Goal: Submit feedback/report problem

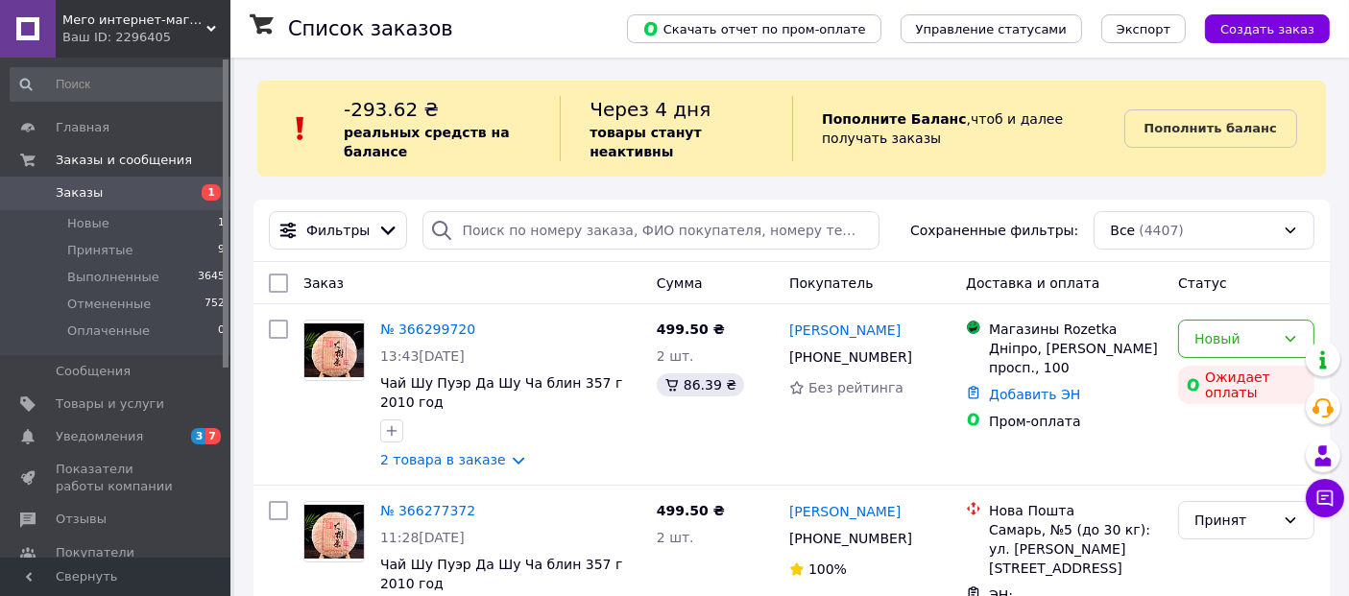
scroll to position [104, 0]
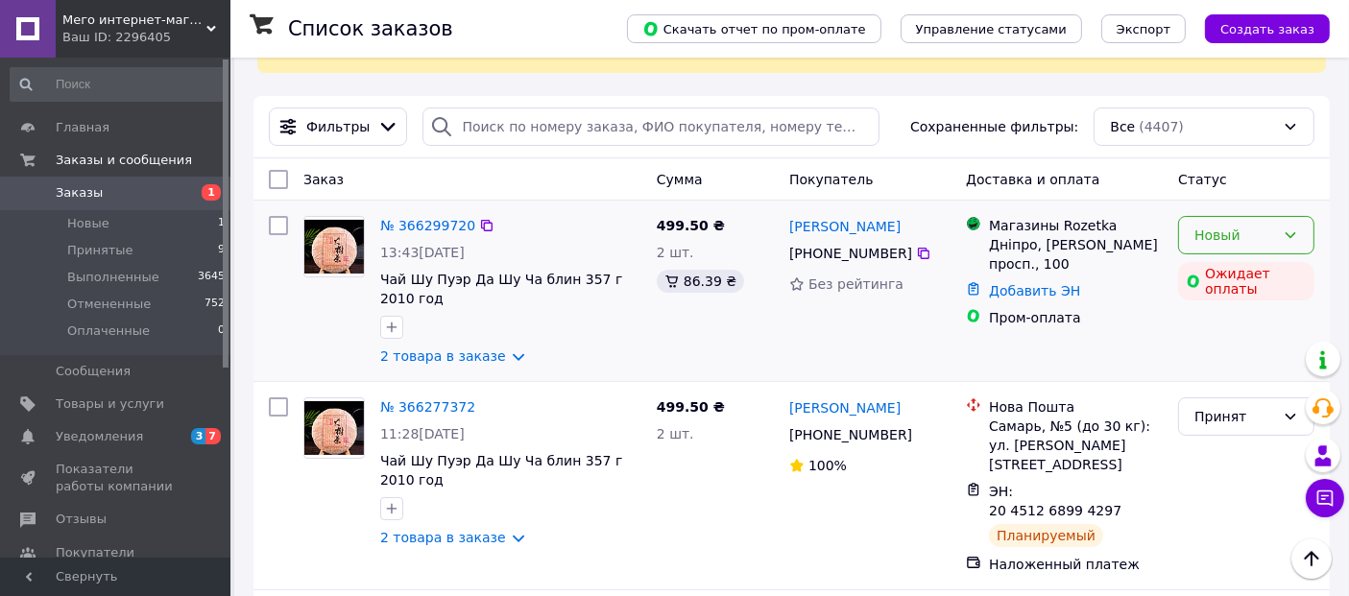
click at [1284, 243] on icon at bounding box center [1290, 235] width 15 height 15
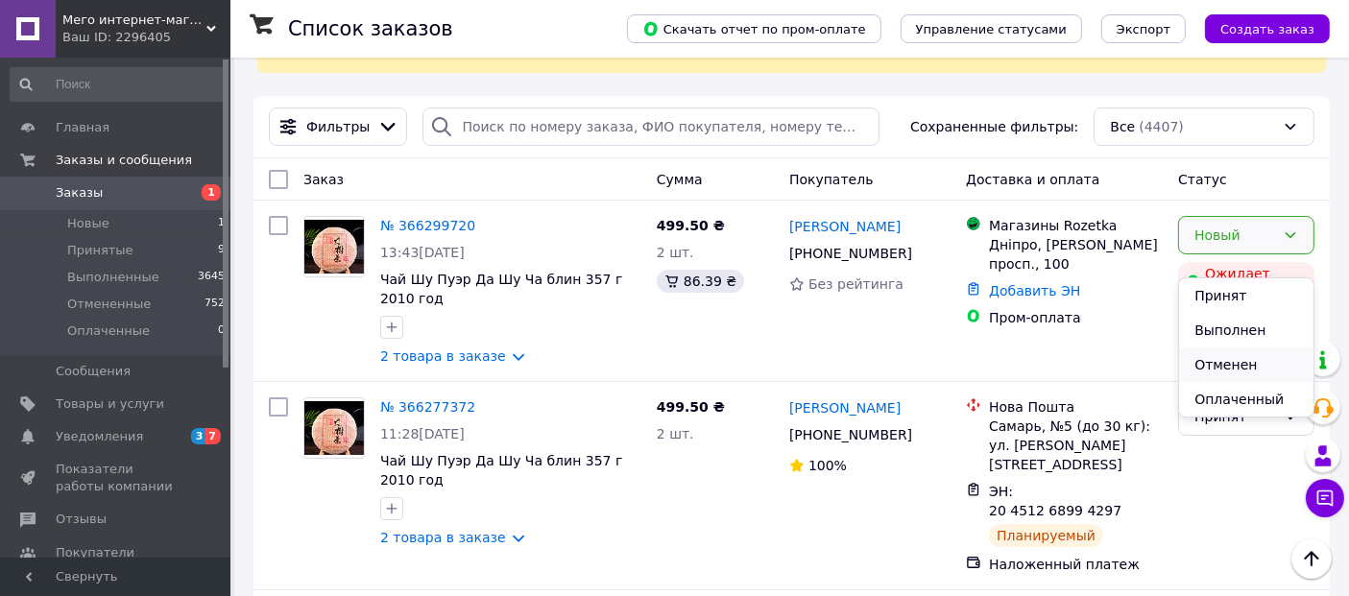
click at [1253, 379] on li "Отменен" at bounding box center [1246, 365] width 134 height 35
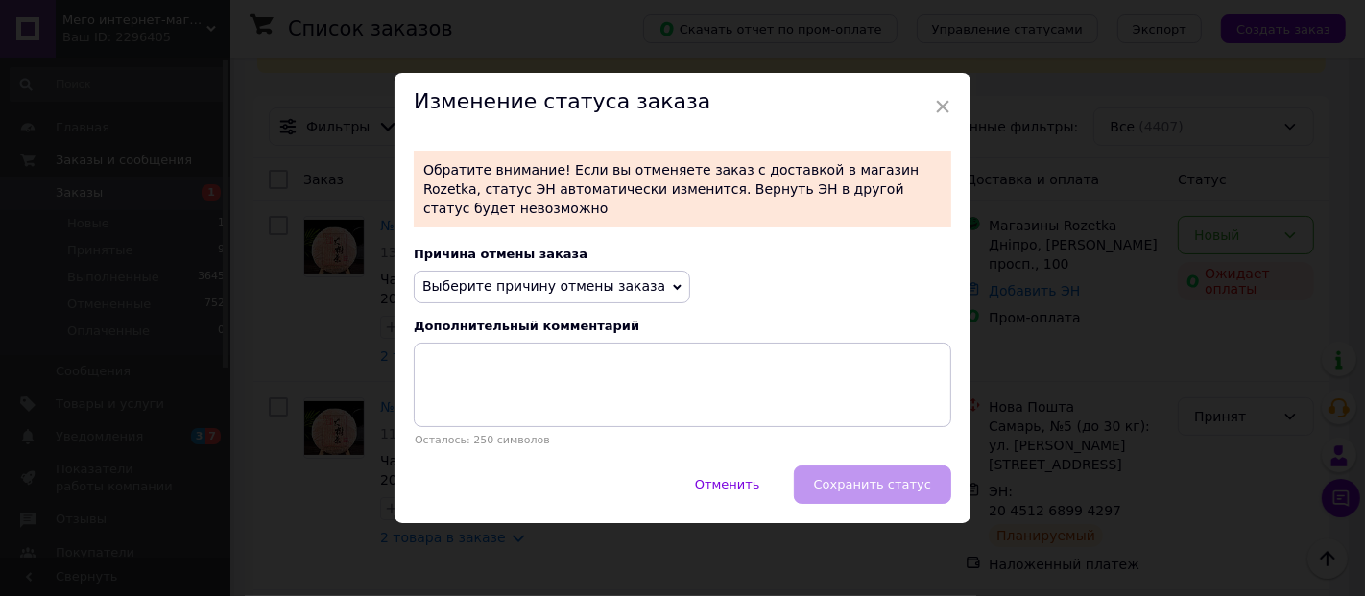
click at [661, 294] on span "Выберите причину отмены заказа" at bounding box center [543, 285] width 243 height 15
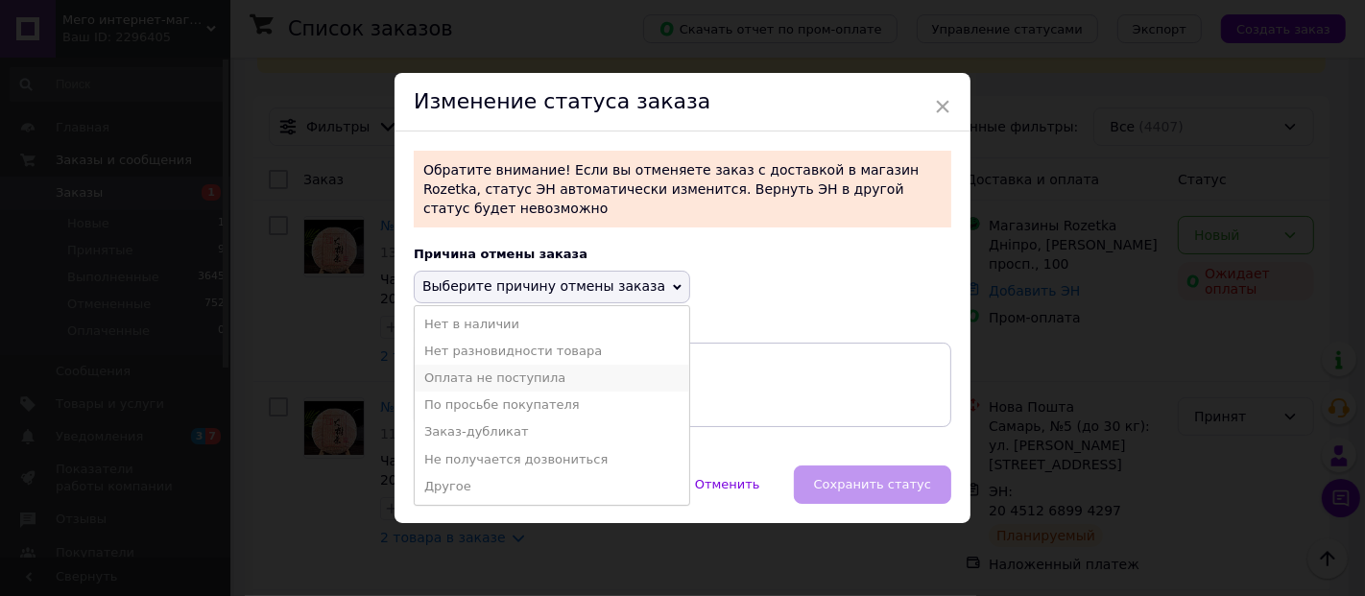
click at [556, 392] on li "Оплата не поступила" at bounding box center [552, 378] width 275 height 27
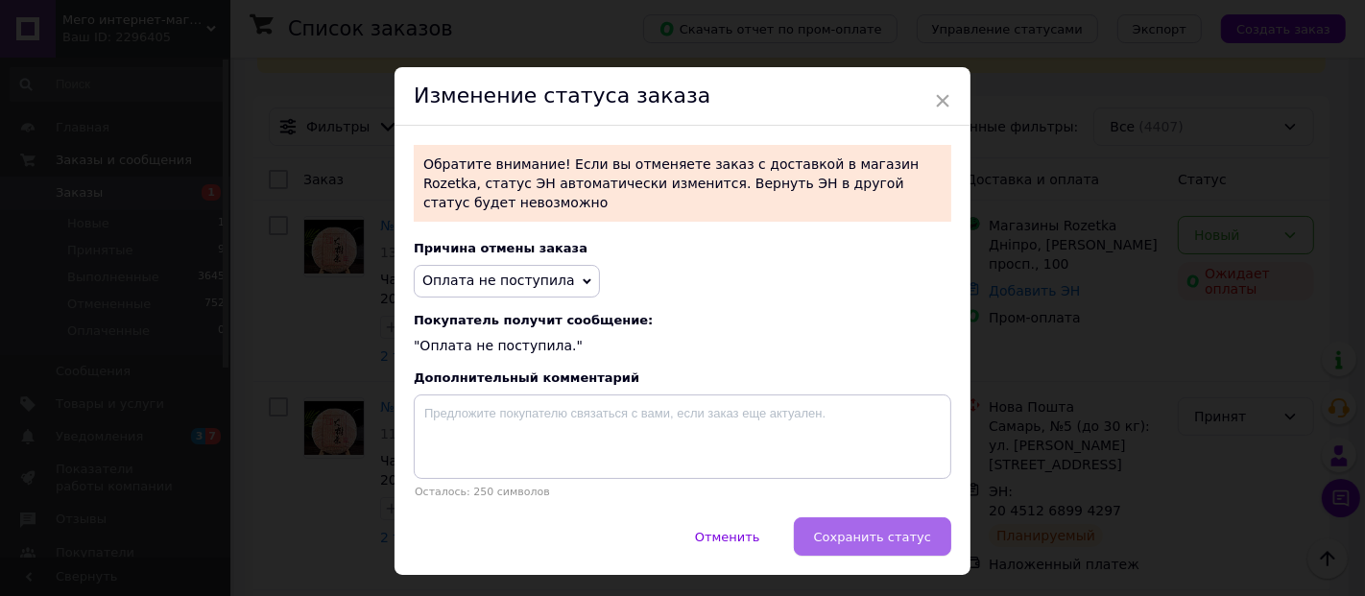
click at [888, 556] on button "Сохранить статус" at bounding box center [872, 537] width 157 height 38
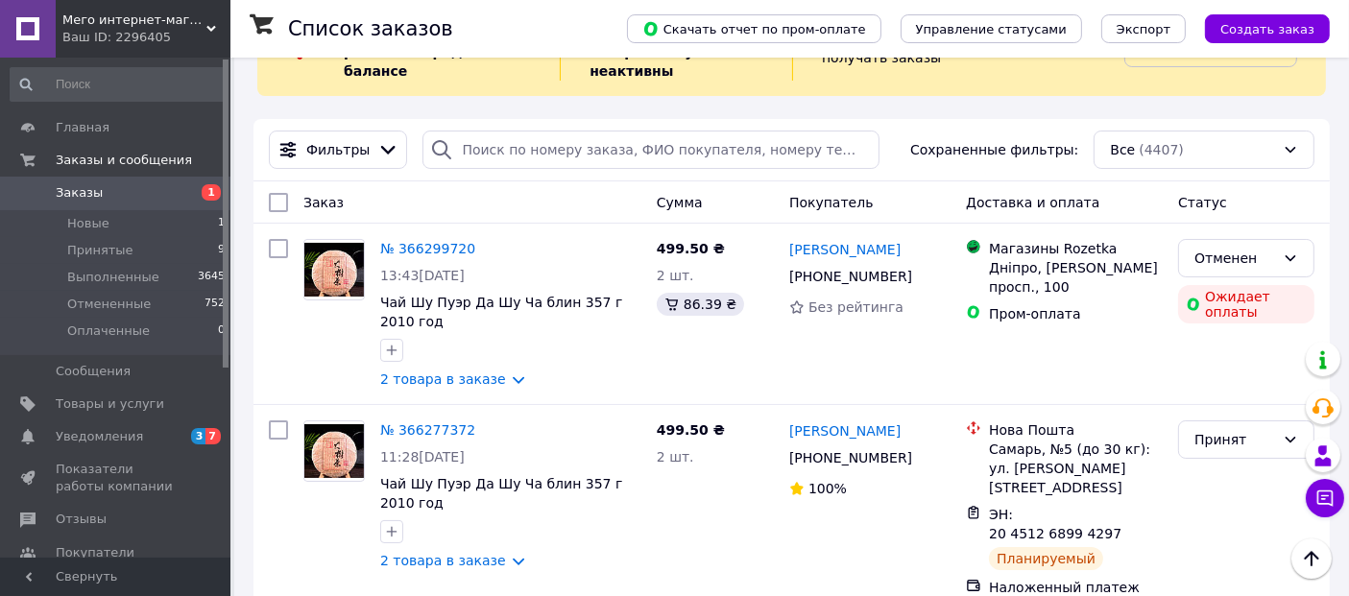
scroll to position [0, 0]
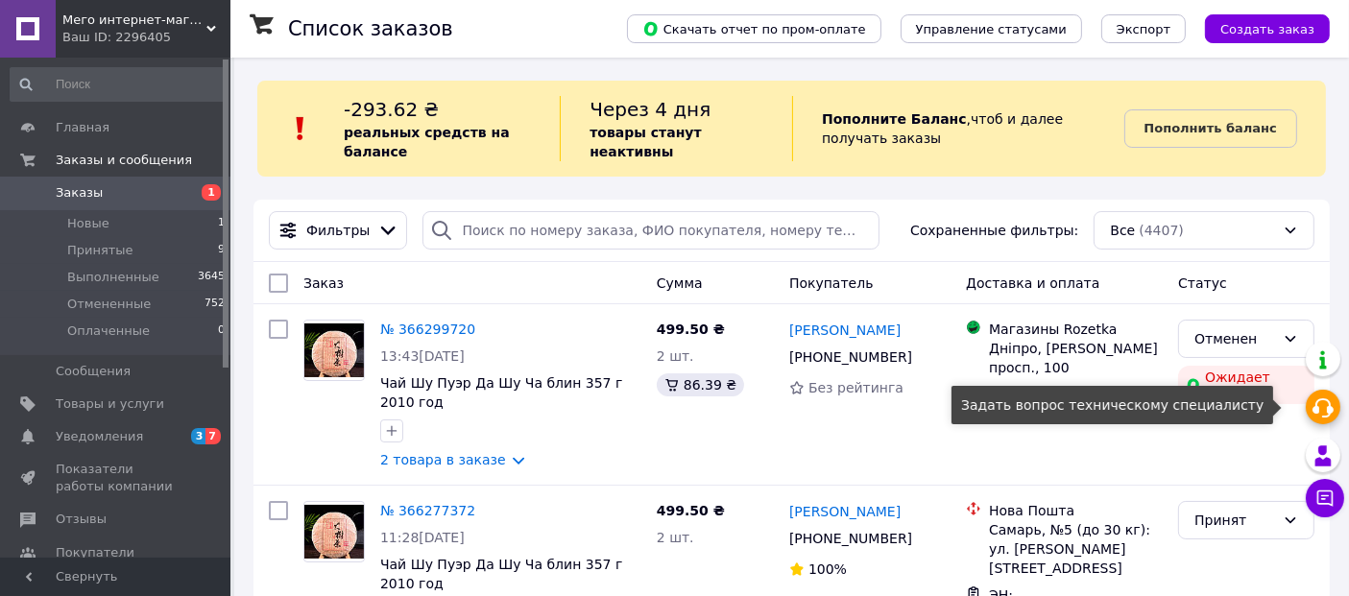
click at [1319, 410] on use at bounding box center [1323, 407] width 21 height 19
click at [1064, 291] on span "Доставка и оплата" at bounding box center [1032, 283] width 133 height 15
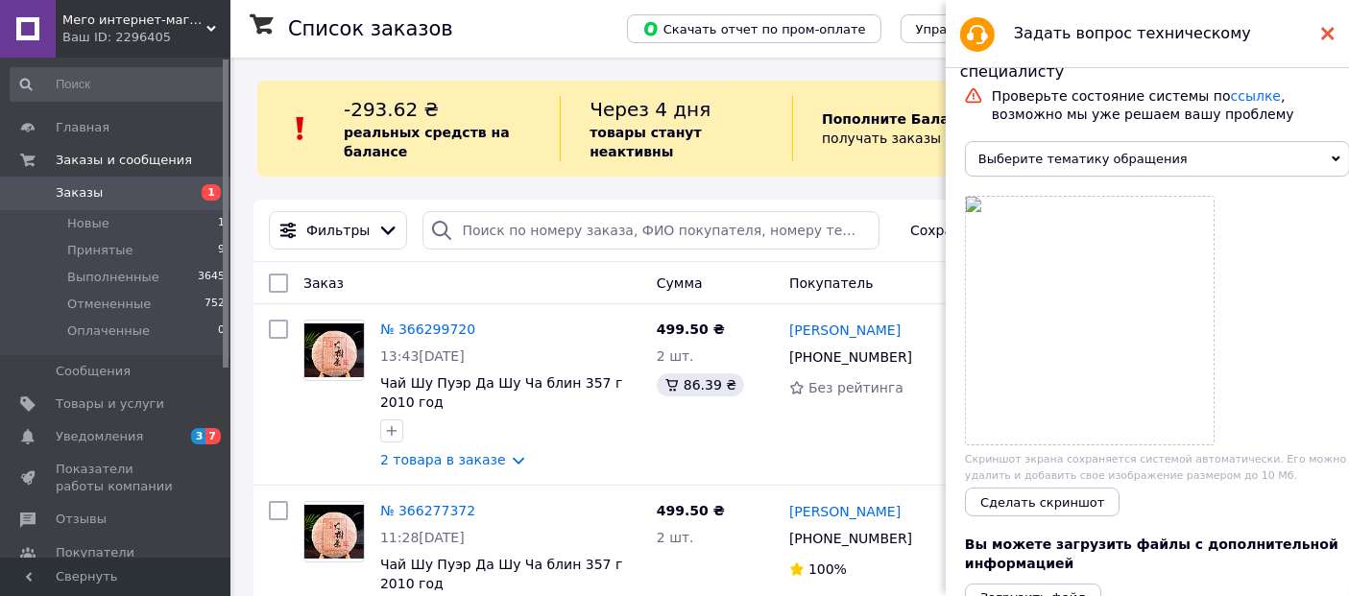
click at [1327, 40] on div at bounding box center [1327, 33] width 13 height 38
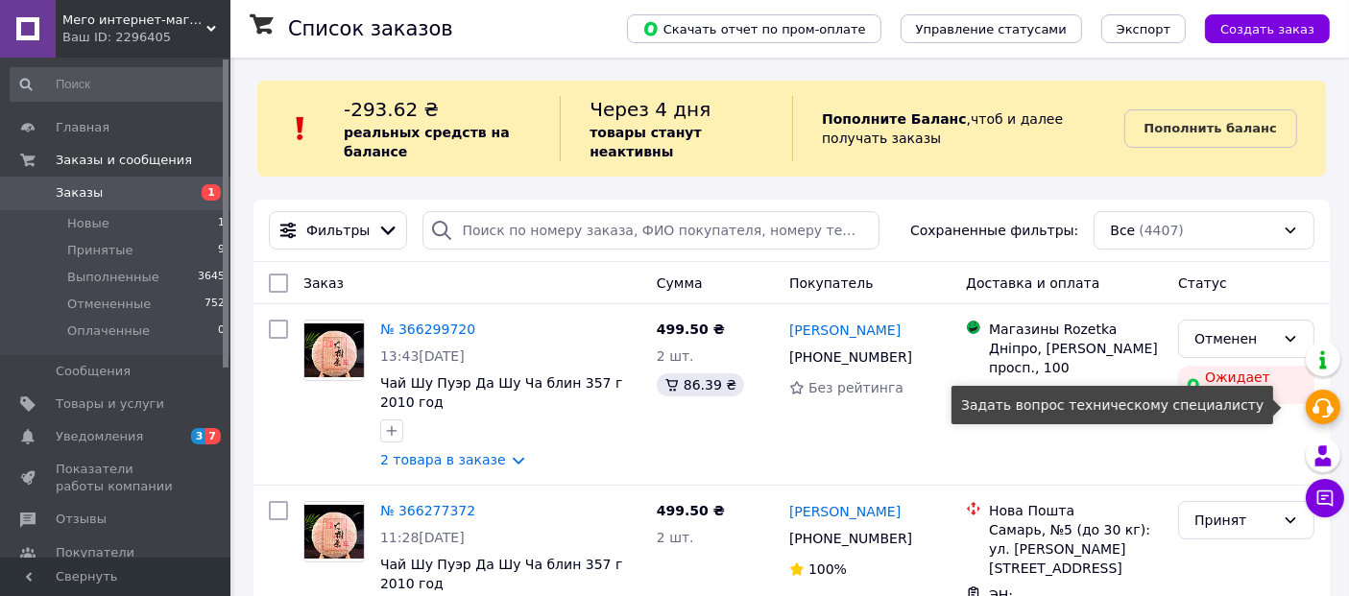
click at [1327, 409] on icon at bounding box center [1323, 408] width 23 height 23
click at [1327, 409] on div at bounding box center [1325, 407] width 38 height 48
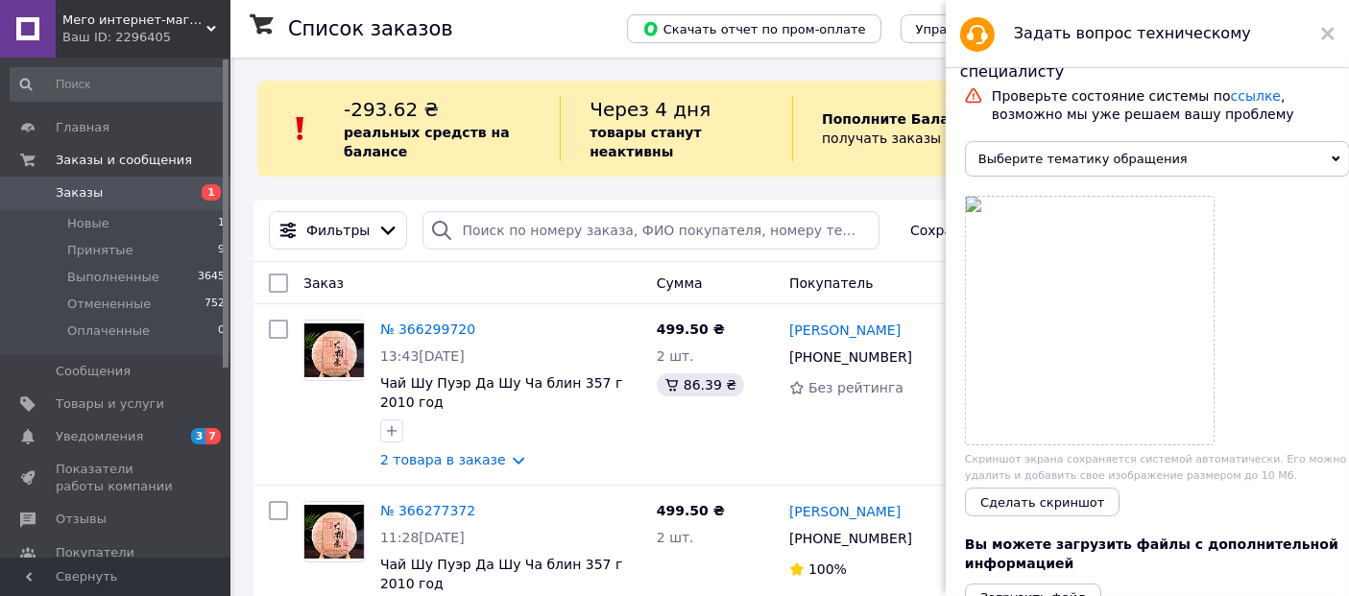
drag, startPoint x: 1176, startPoint y: 379, endPoint x: 1291, endPoint y: 333, distance: 124.1
click at [1291, 333] on div at bounding box center [1157, 321] width 385 height 250
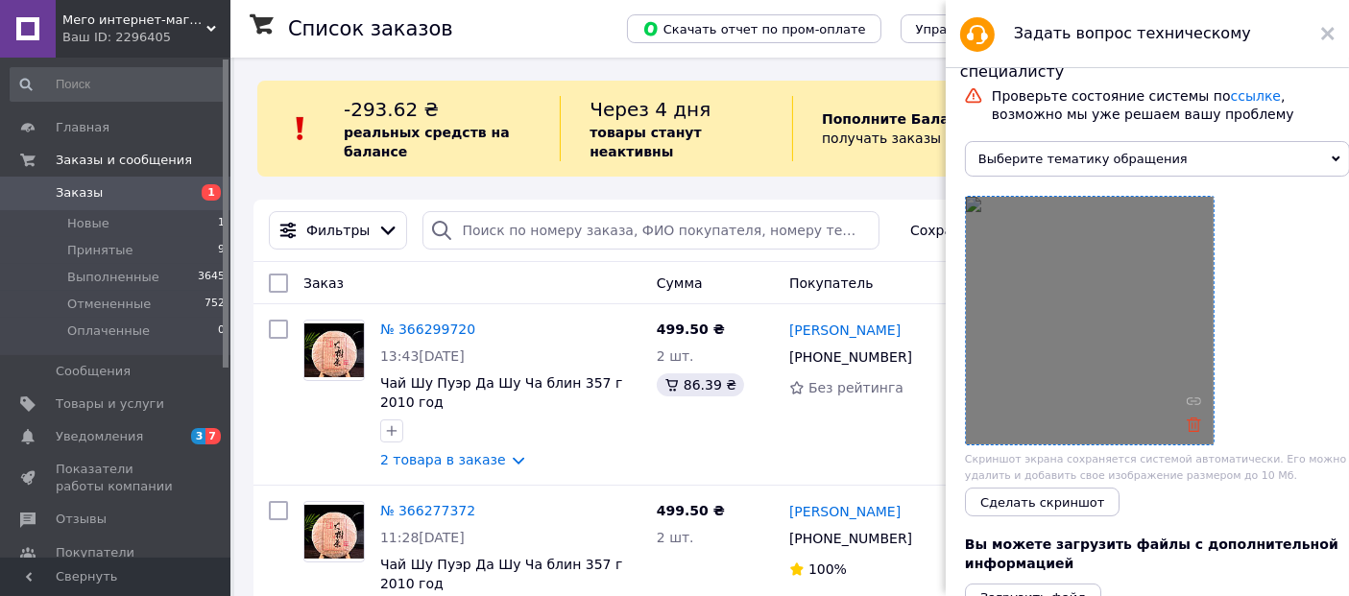
click at [1198, 432] on use at bounding box center [1194, 425] width 14 height 14
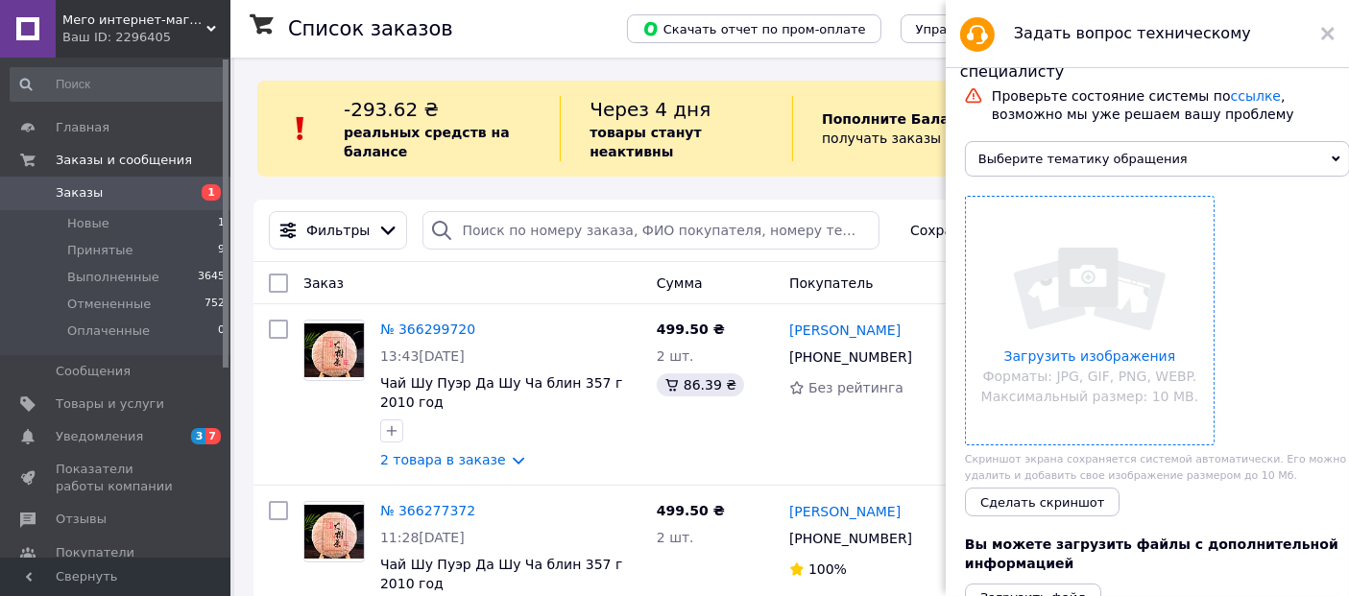
click at [978, 484] on div "Скриншот экрана сохраняется системой автоматически. Его можно удалить и добавит…" at bounding box center [1157, 467] width 385 height 34
click at [978, 475] on span "Скриншот экрана сохраняется системой автоматически. Его можно удалить и добавит…" at bounding box center [1155, 467] width 381 height 29
click at [1302, 177] on span "Выберите тематику обращения" at bounding box center [1157, 159] width 385 height 36
click at [1281, 101] on link "ссылке" at bounding box center [1256, 95] width 50 height 15
click at [1106, 170] on span "Выберите тематику обращения" at bounding box center [1157, 159] width 385 height 36
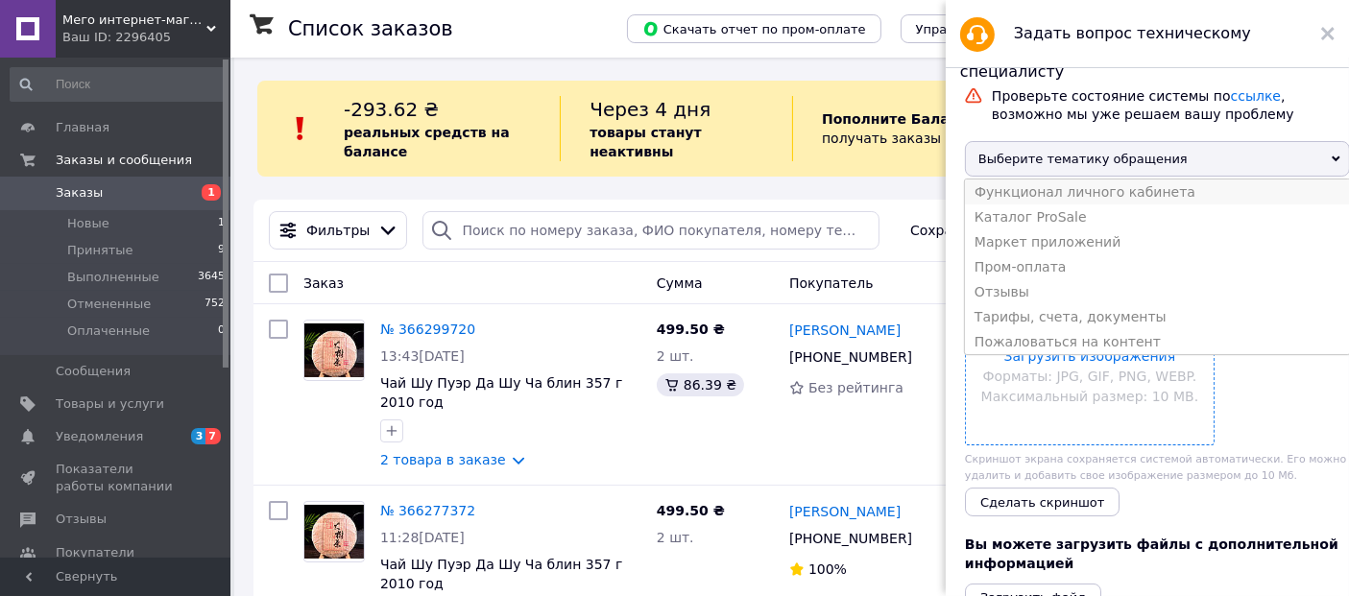
click at [1186, 205] on li "Функционал личного кабинета" at bounding box center [1157, 192] width 385 height 25
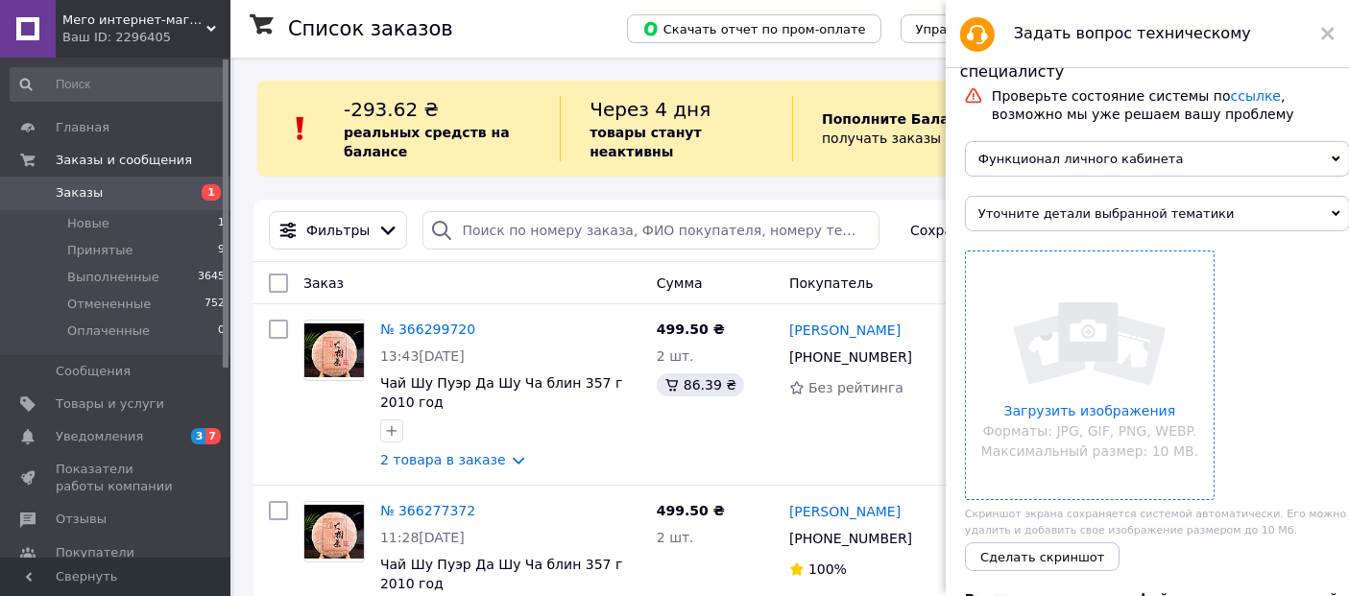
click at [1227, 228] on span "Уточните детали выбранной тематики" at bounding box center [1157, 214] width 385 height 36
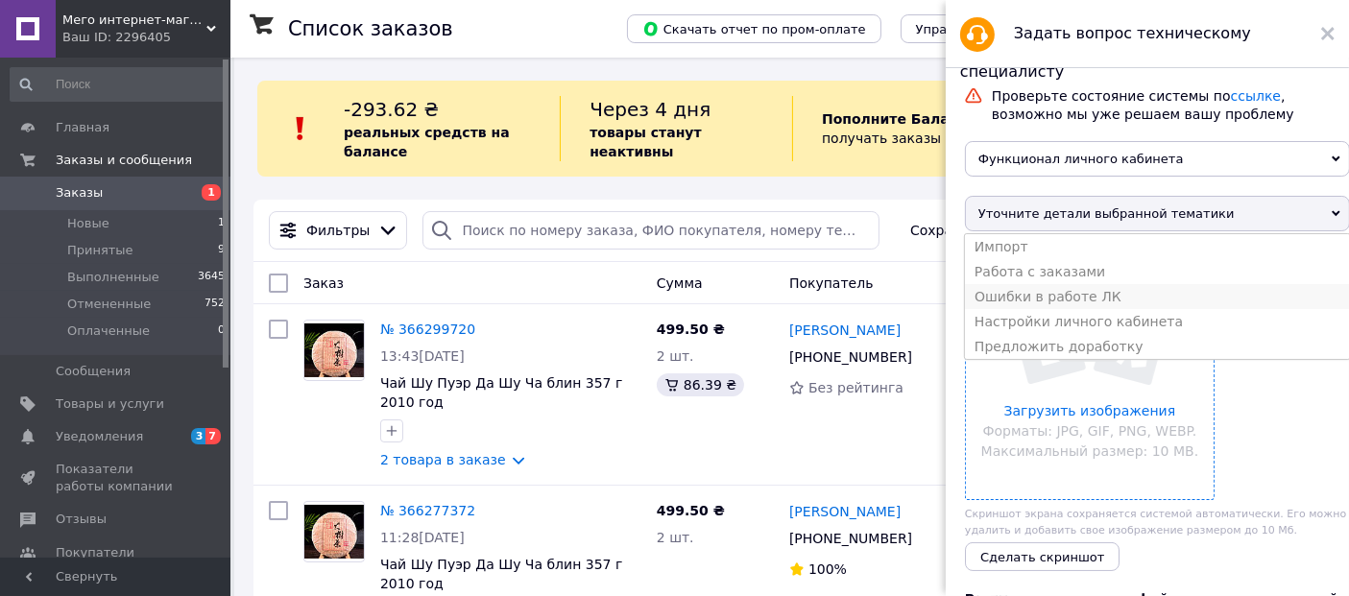
click at [1119, 309] on li "Ошибки в работе ЛК" at bounding box center [1157, 296] width 385 height 25
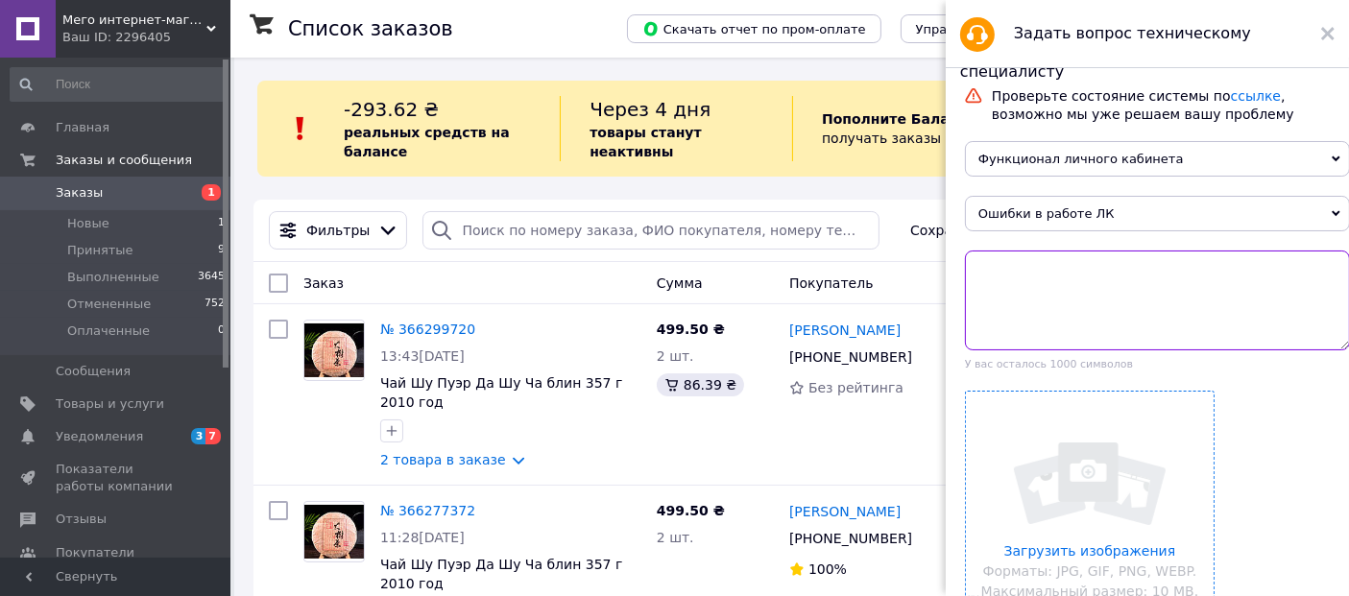
click at [1119, 320] on textarea at bounding box center [1157, 301] width 385 height 100
type textarea "L"
type textarea "Доброго дня! Не працює кабінет на мобильному у браузері"
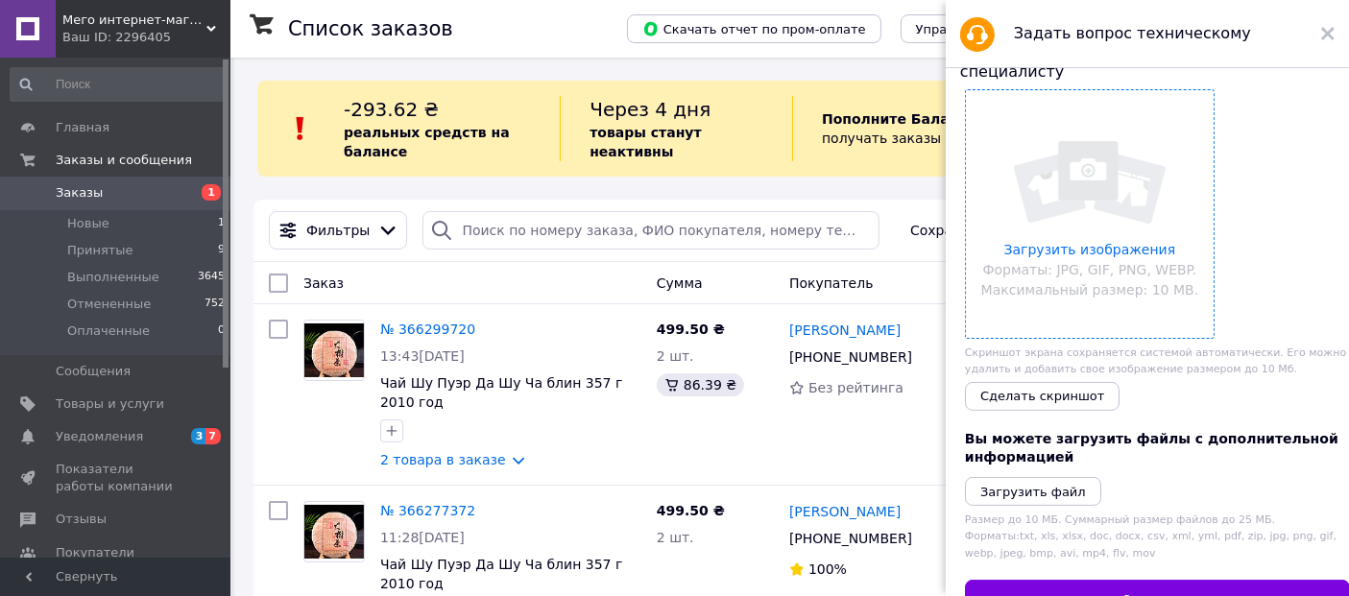
scroll to position [507, 0]
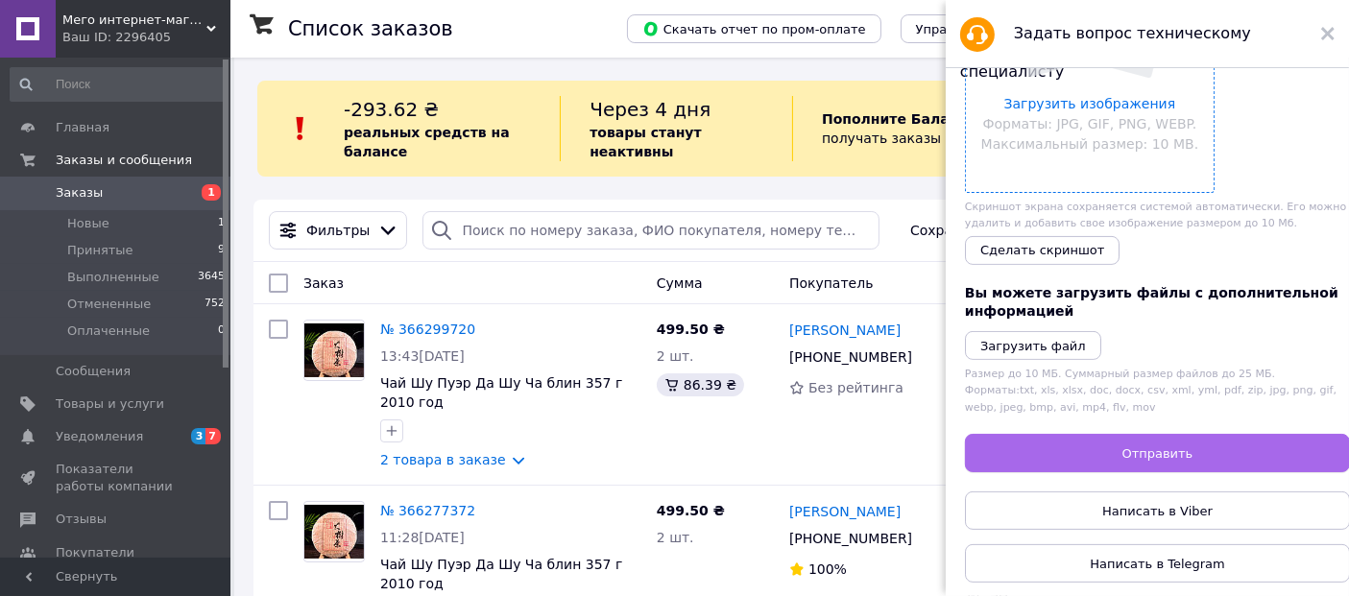
click at [1212, 444] on button "Отправить" at bounding box center [1157, 453] width 385 height 38
